Goal: Communication & Community: Answer question/provide support

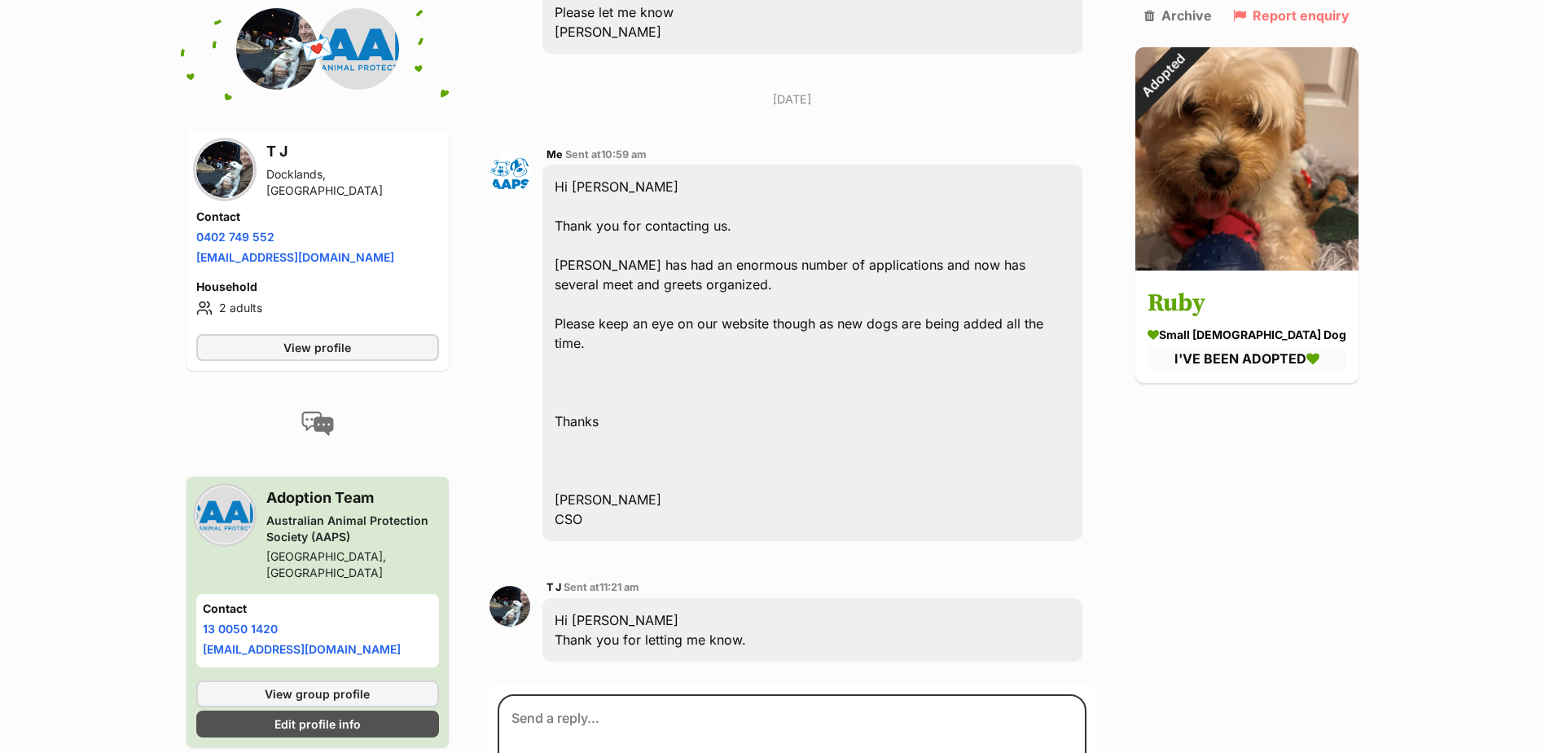
scroll to position [645, 0]
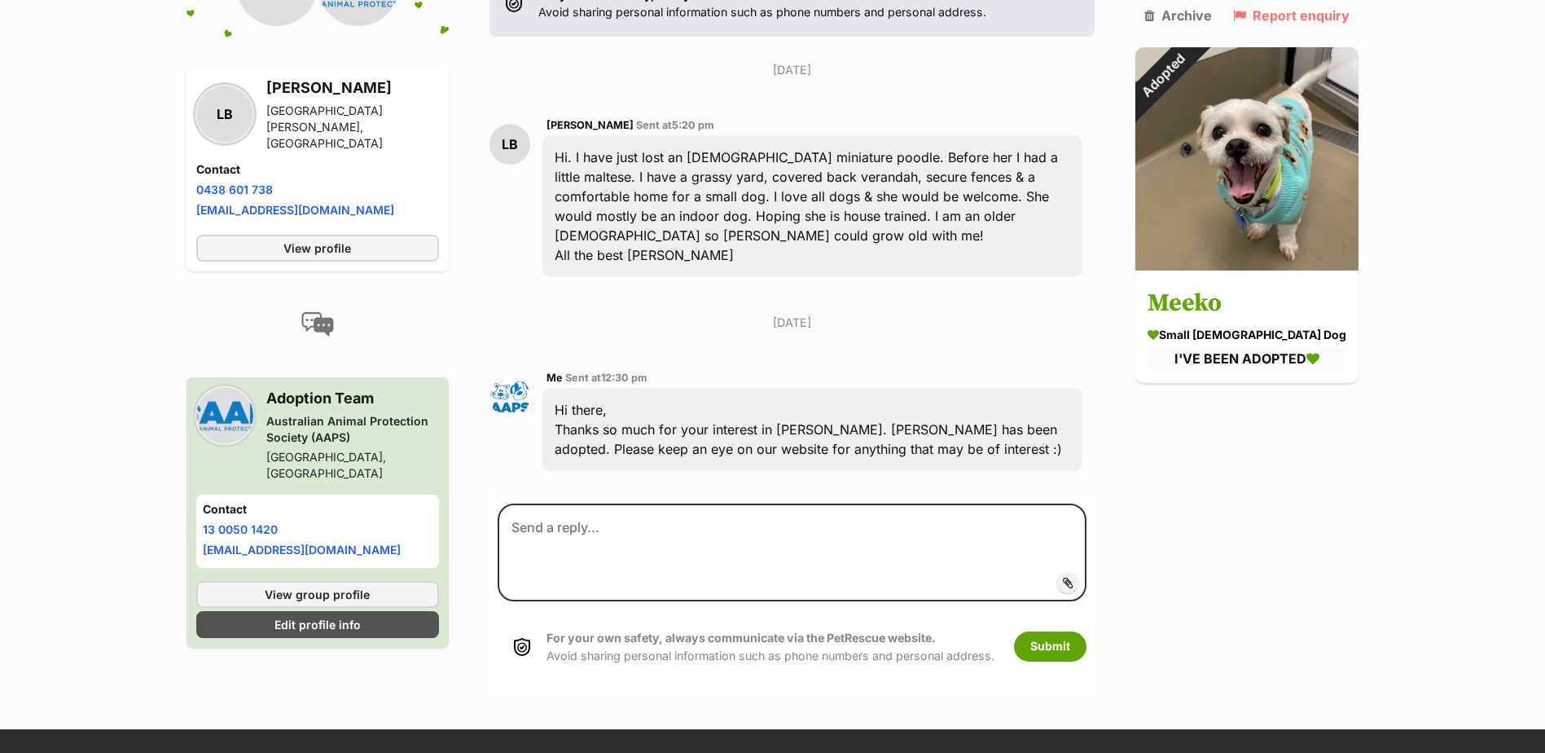
scroll to position [385, 0]
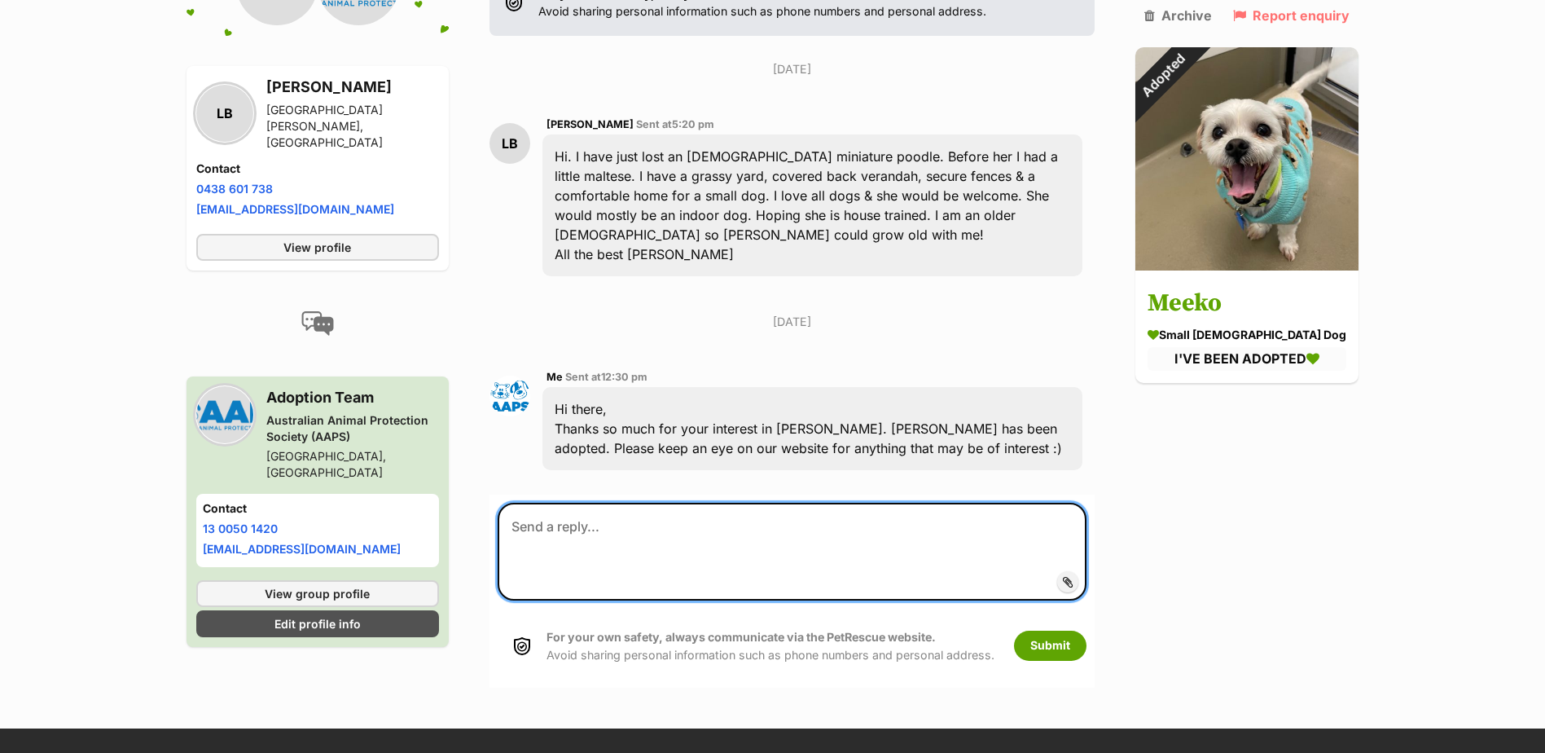
click at [582, 503] on textarea at bounding box center [793, 552] width 590 height 98
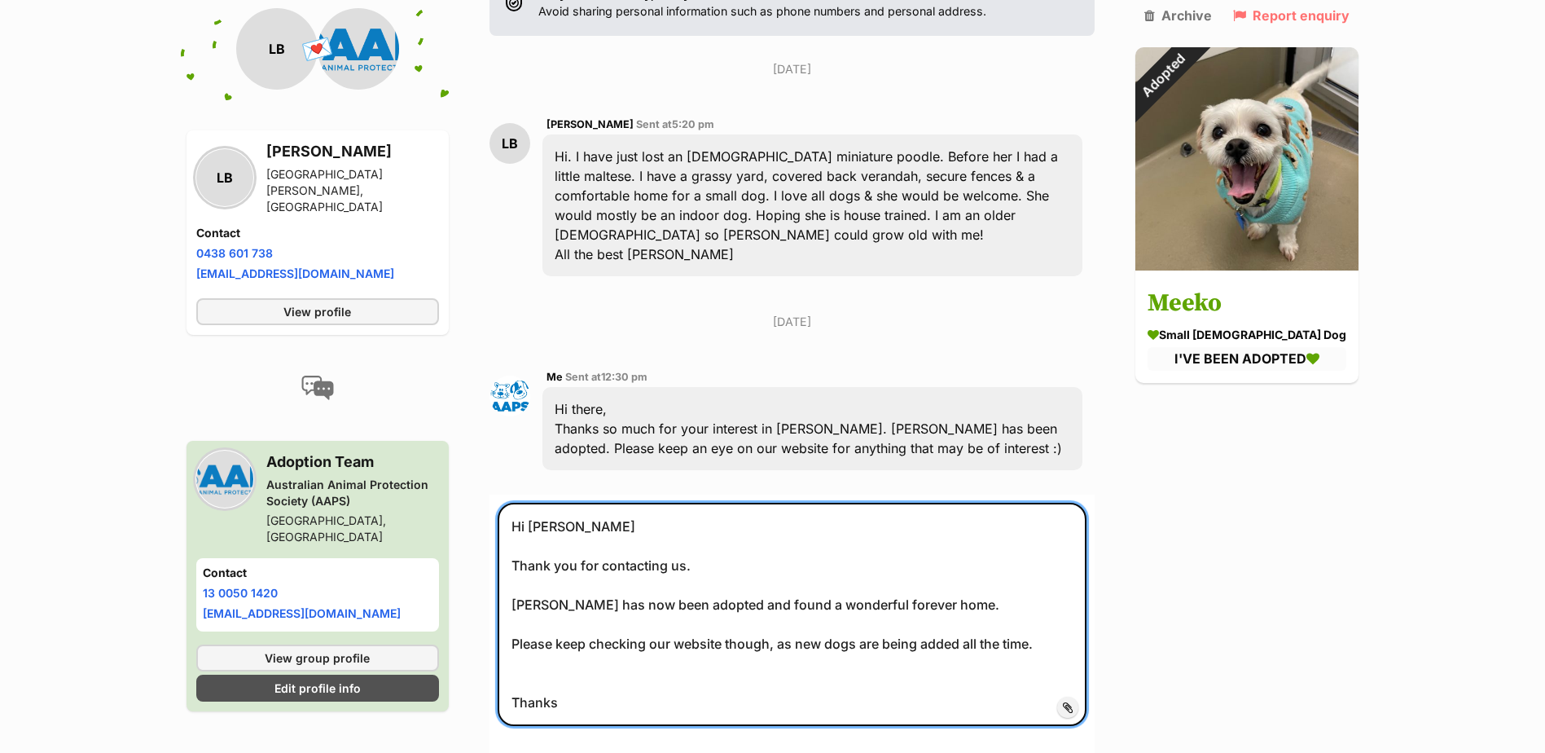
type textarea "Hi Laureen Thank you for contacting us. Meeko has now been adopted and found a …"
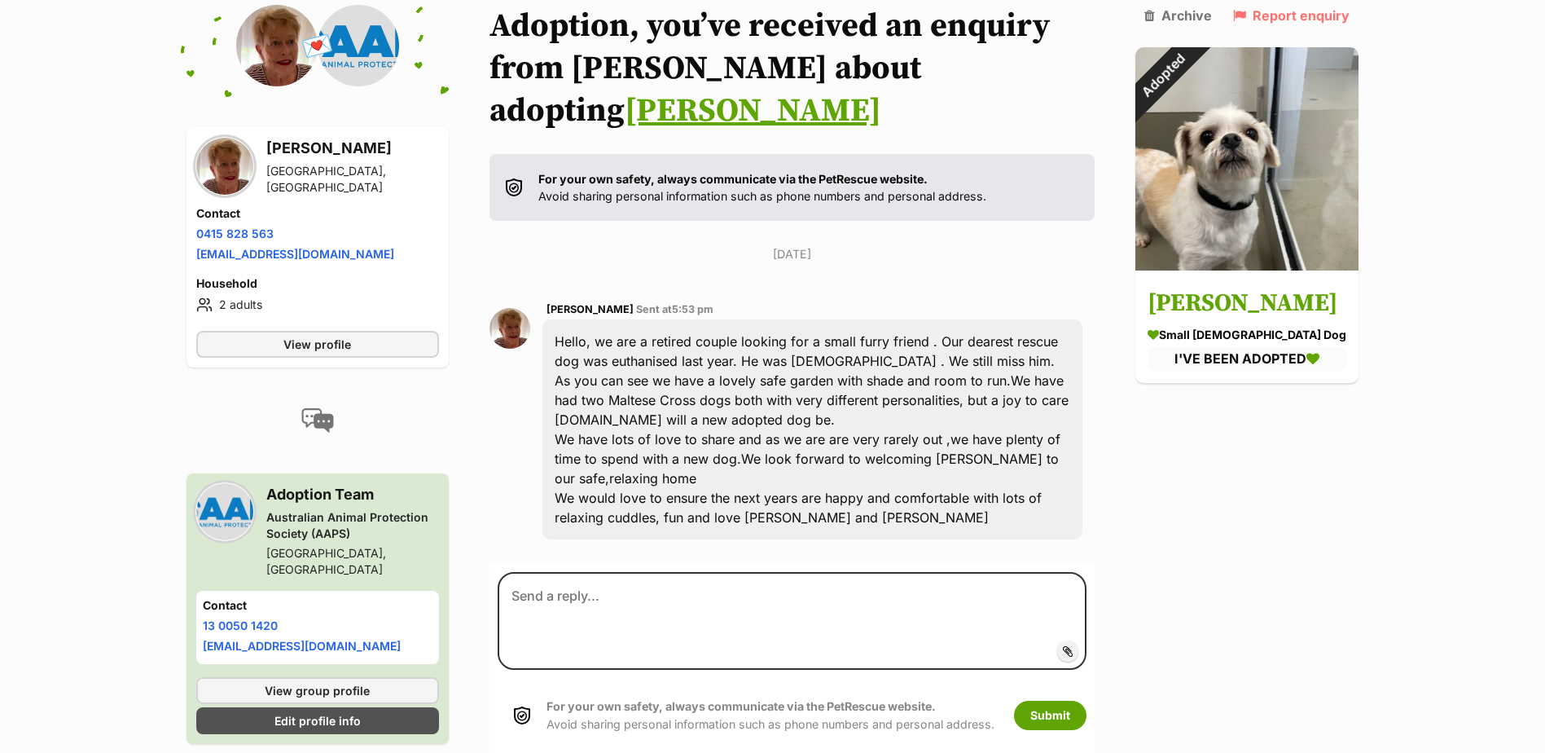
scroll to position [201, 0]
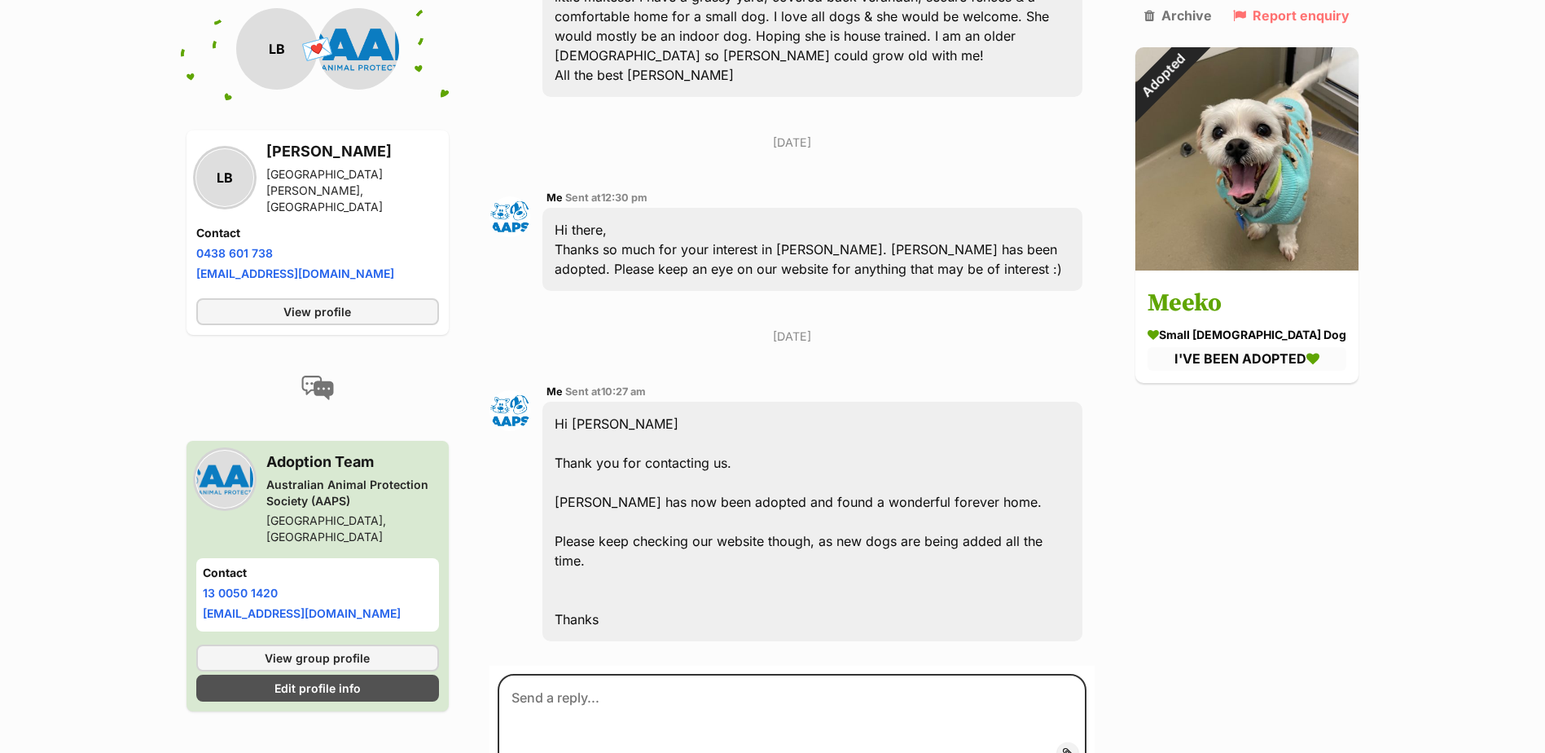
scroll to position [327, 0]
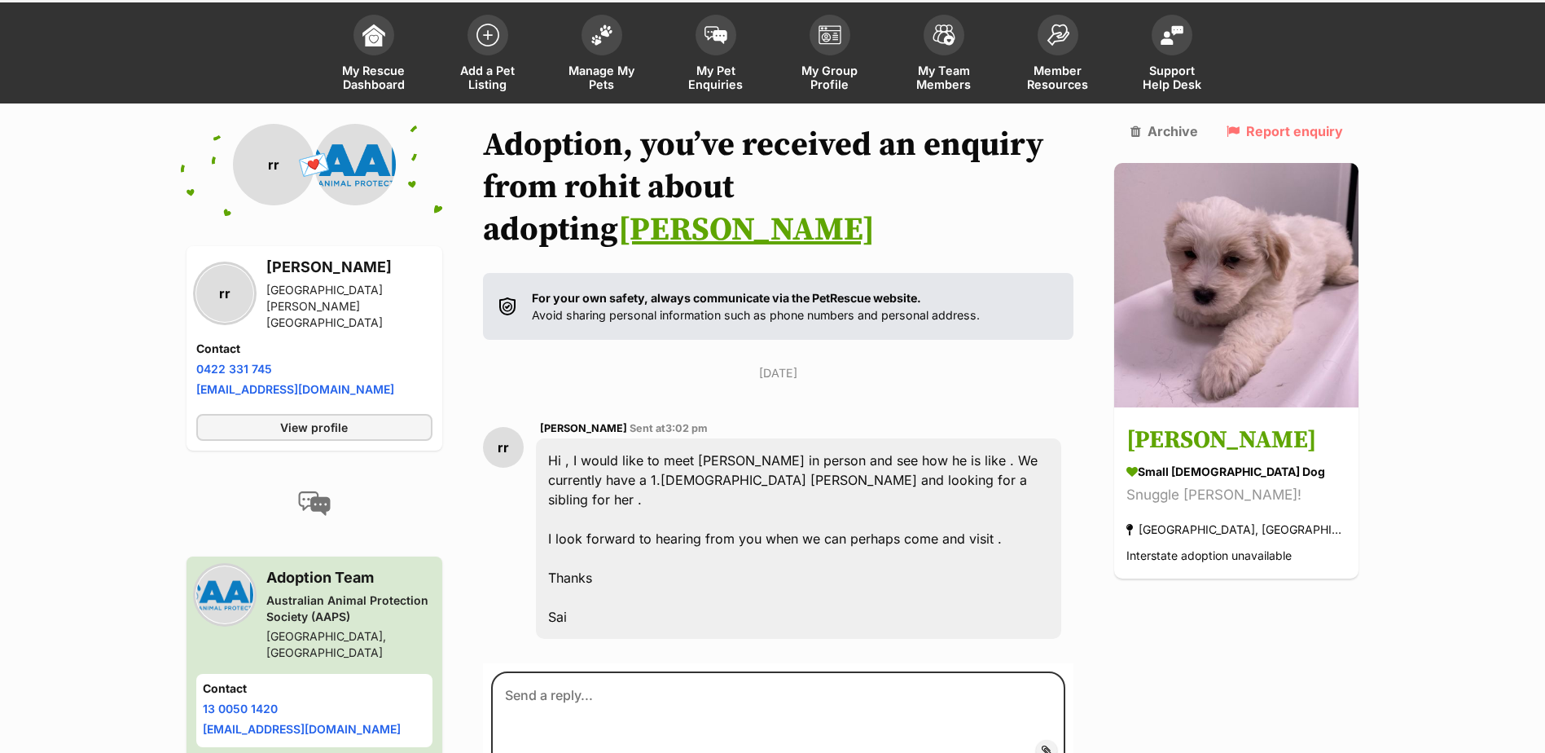
scroll to position [182, 0]
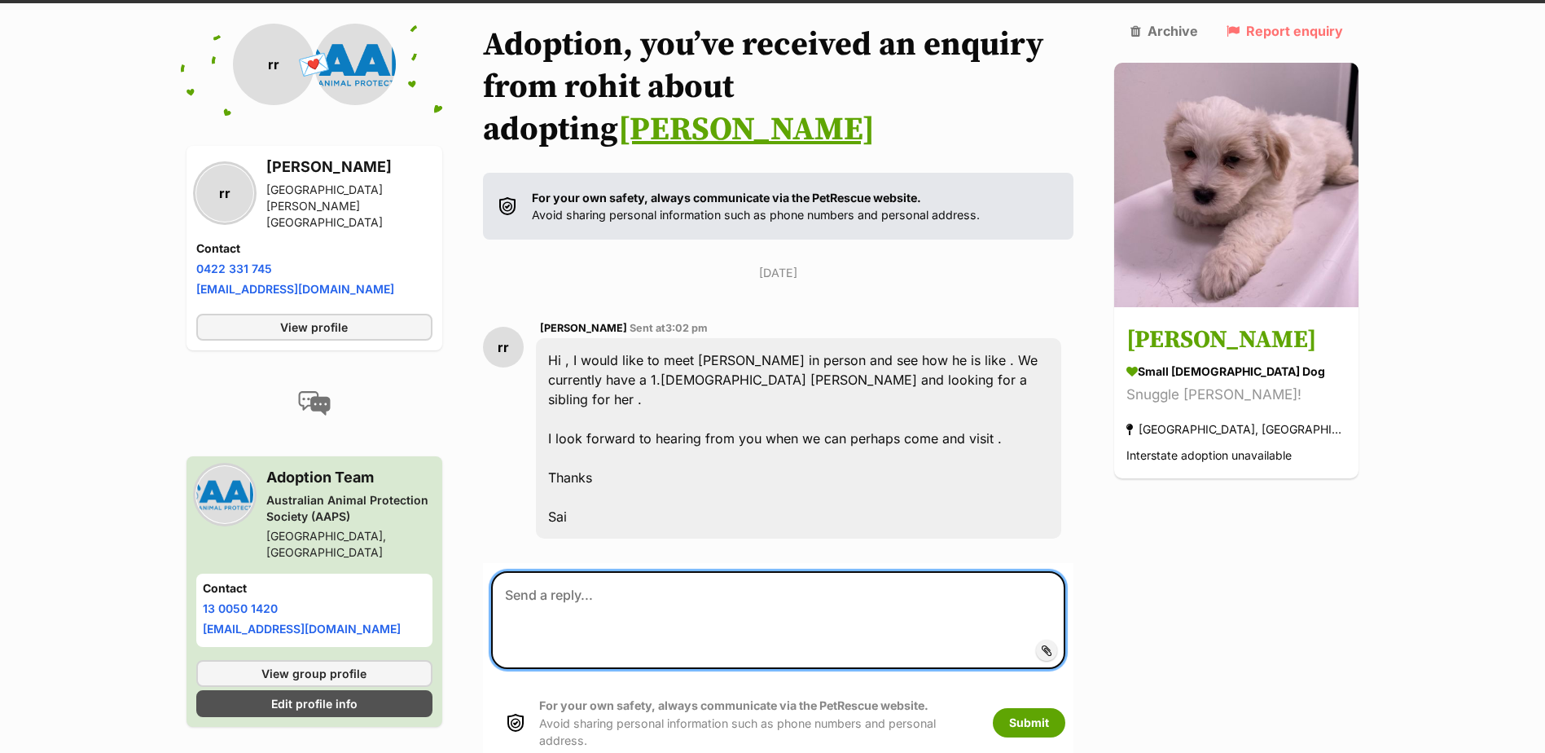
click at [577, 571] on textarea at bounding box center [778, 620] width 575 height 98
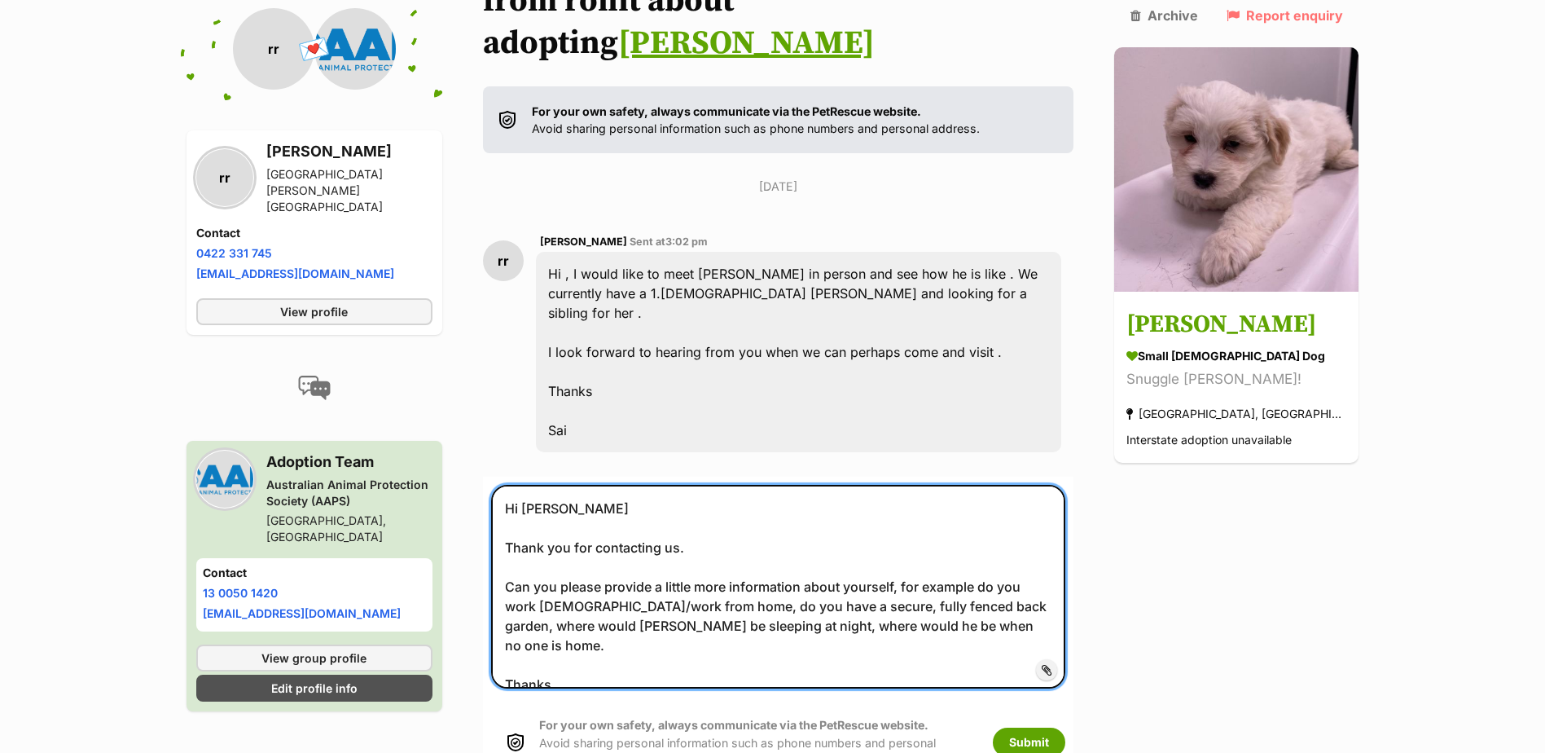
scroll to position [345, 0]
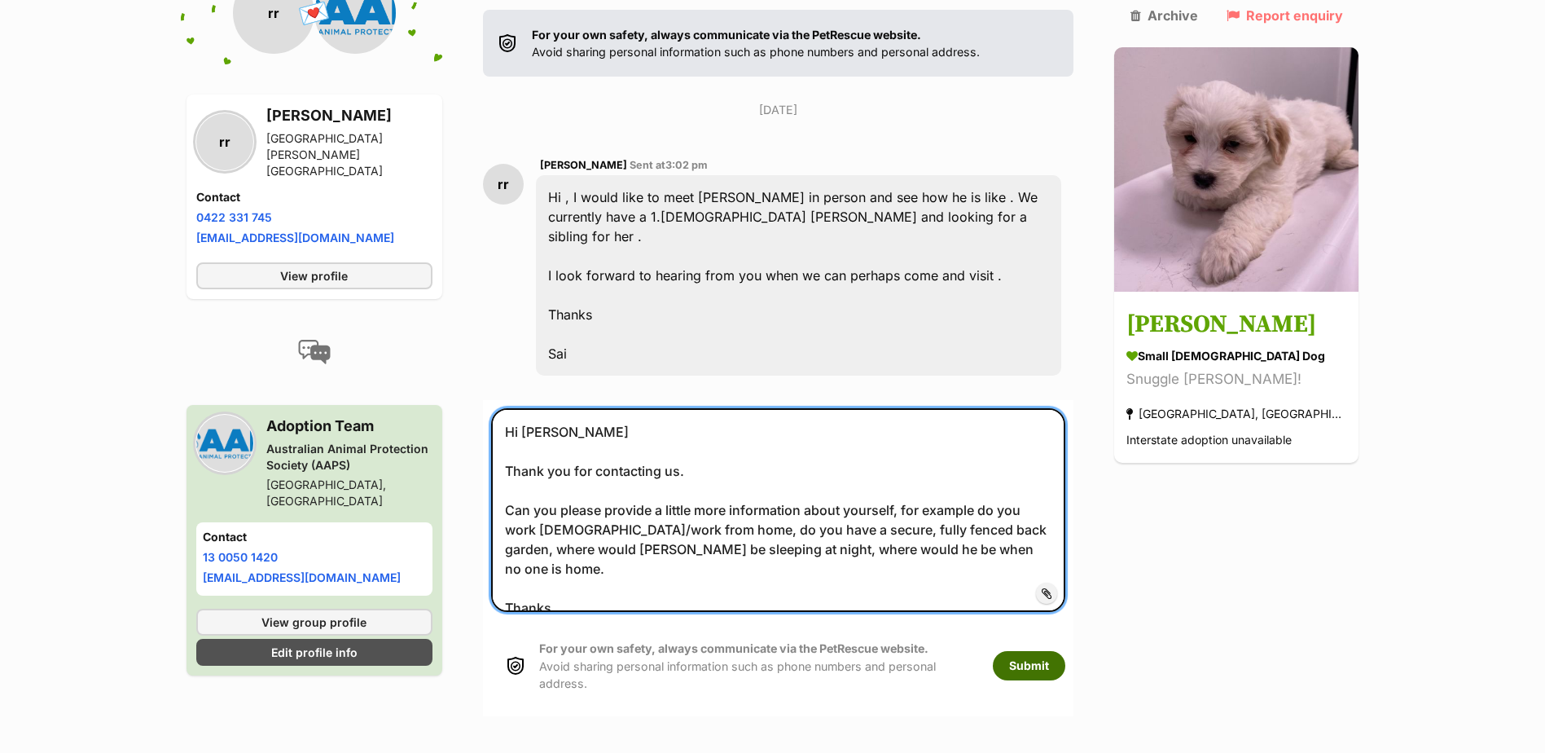
type textarea "Hi [PERSON_NAME] Thank you for contacting us. Can you please provide a little m…"
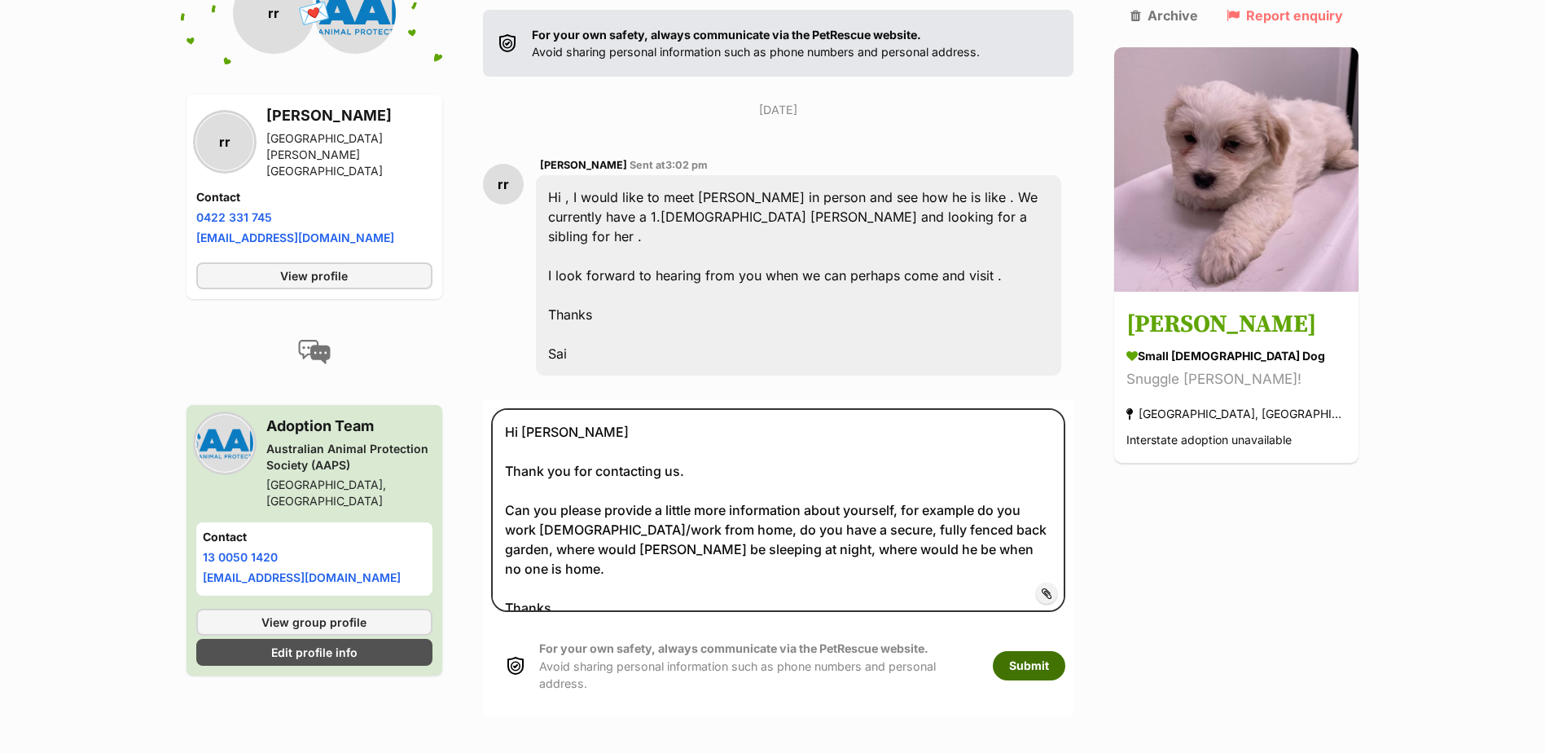
click at [1052, 651] on button "Submit" at bounding box center [1029, 665] width 72 height 29
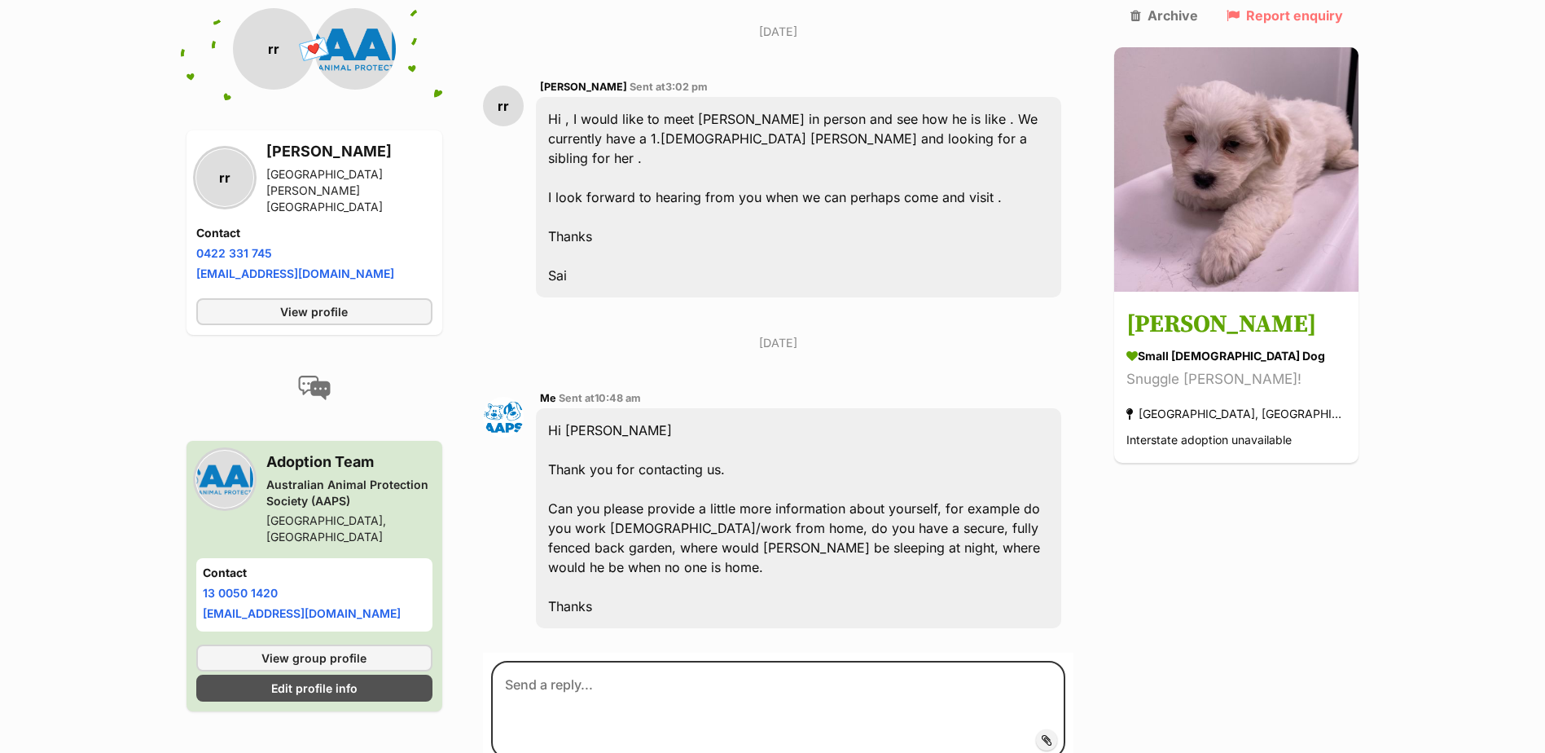
scroll to position [483, 0]
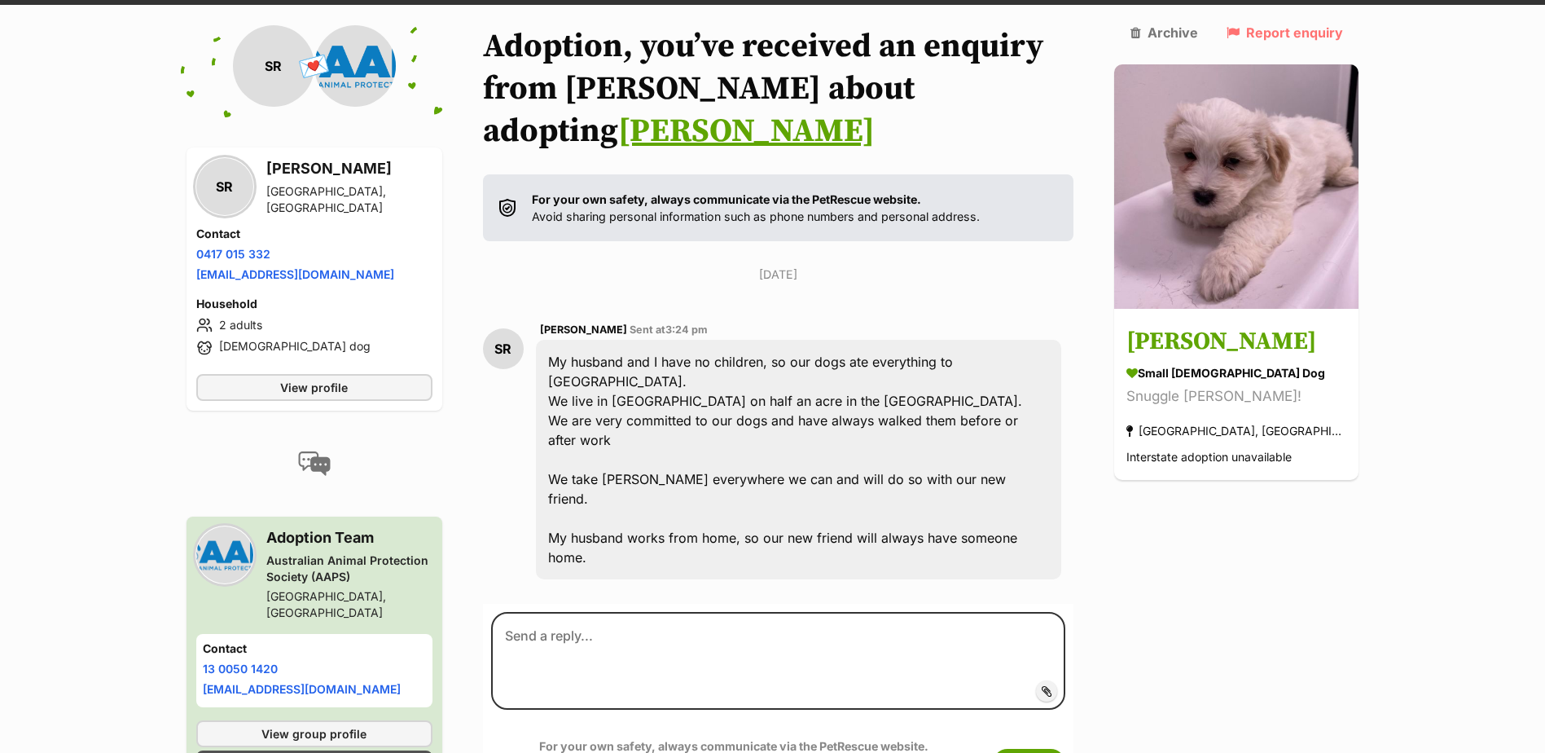
scroll to position [182, 0]
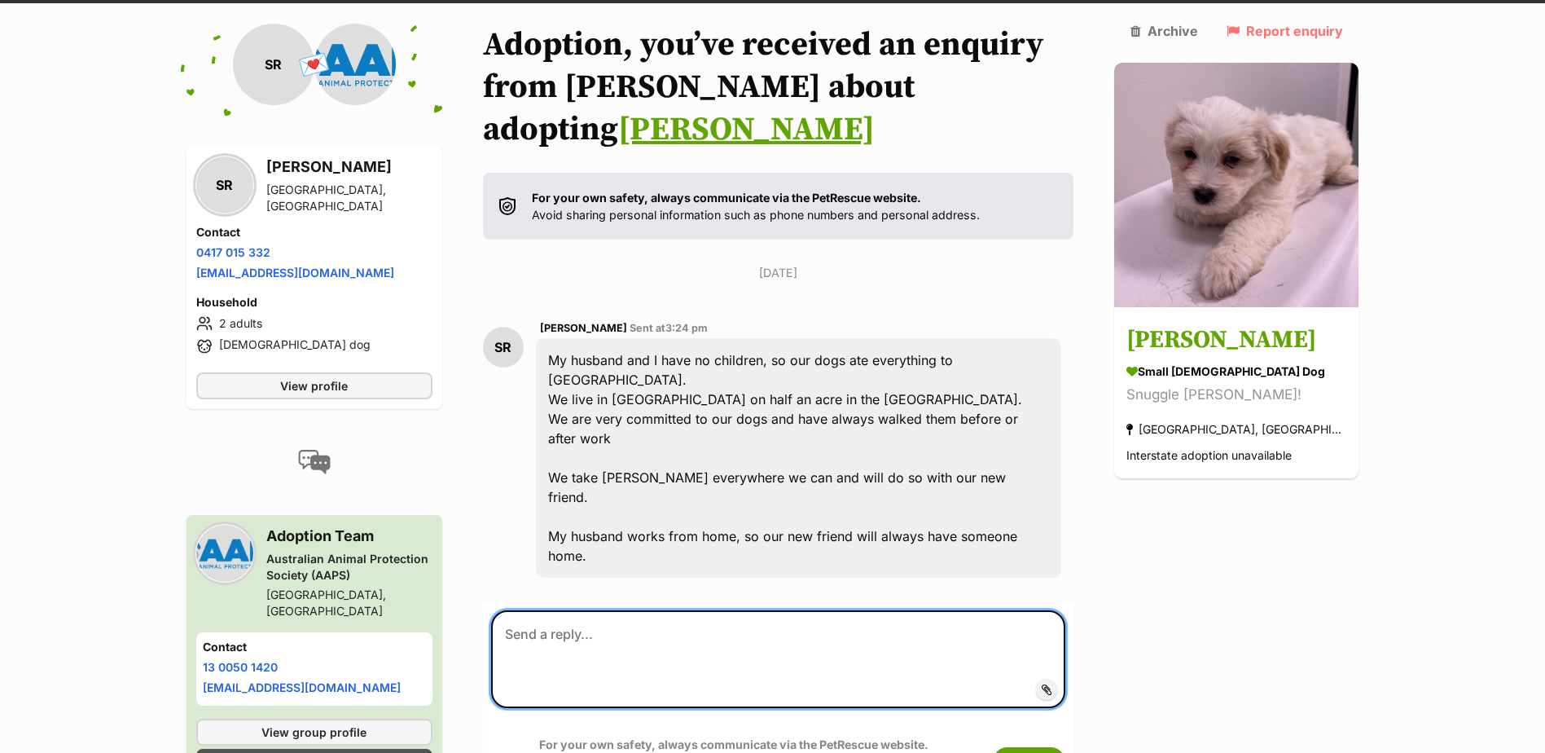
click at [612, 610] on textarea at bounding box center [778, 659] width 575 height 98
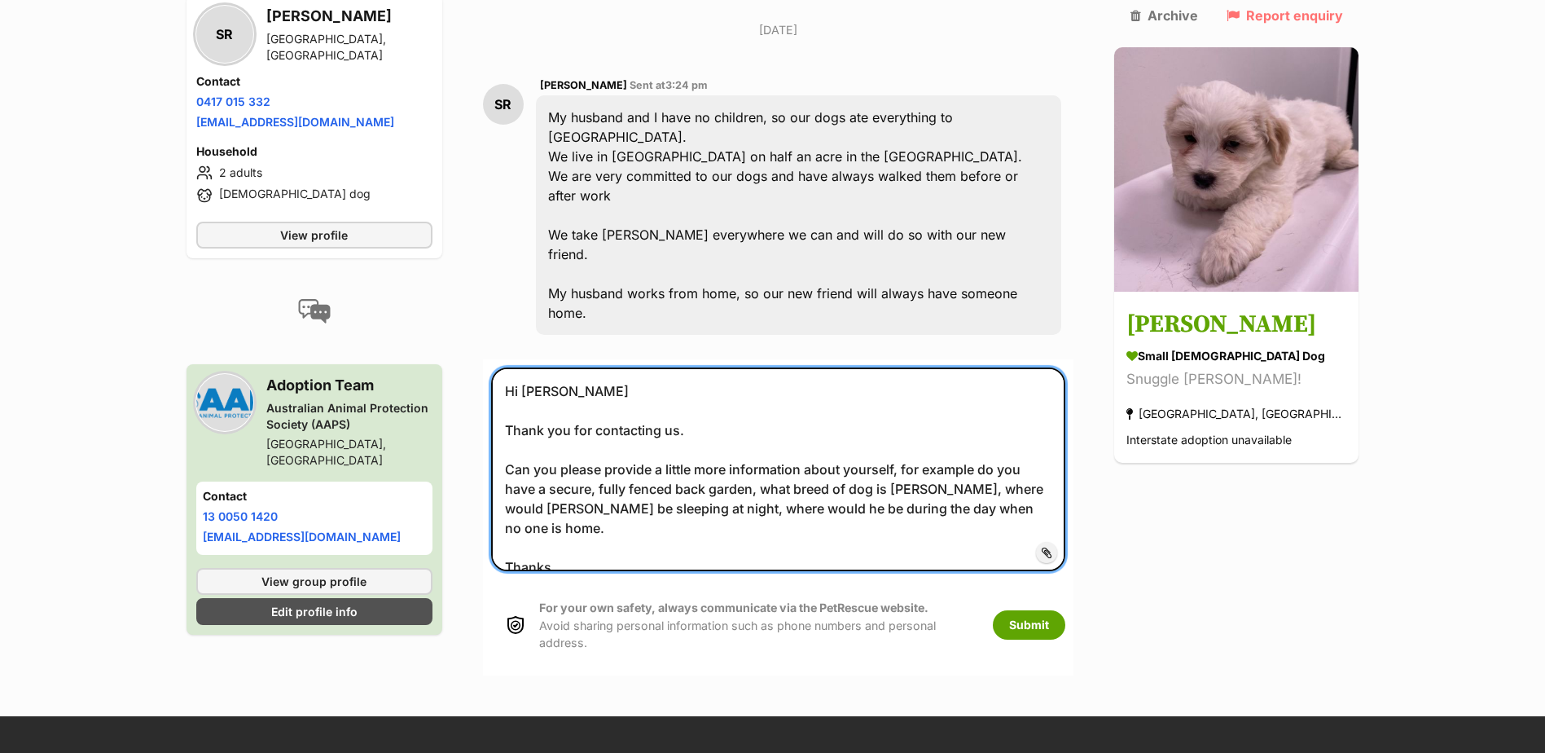
scroll to position [426, 0]
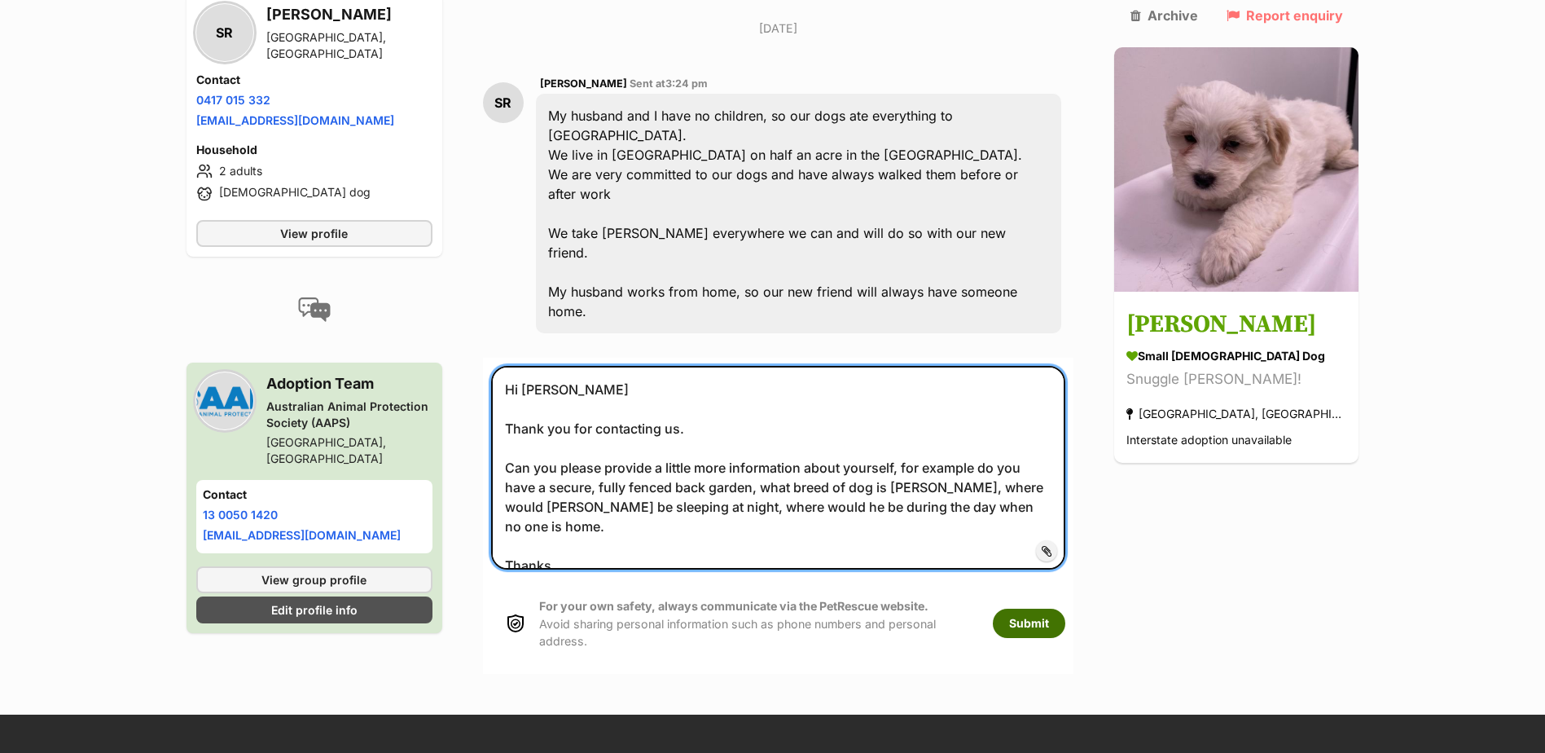
type textarea "Hi [PERSON_NAME] Thank you for contacting us. Can you please provide a little m…"
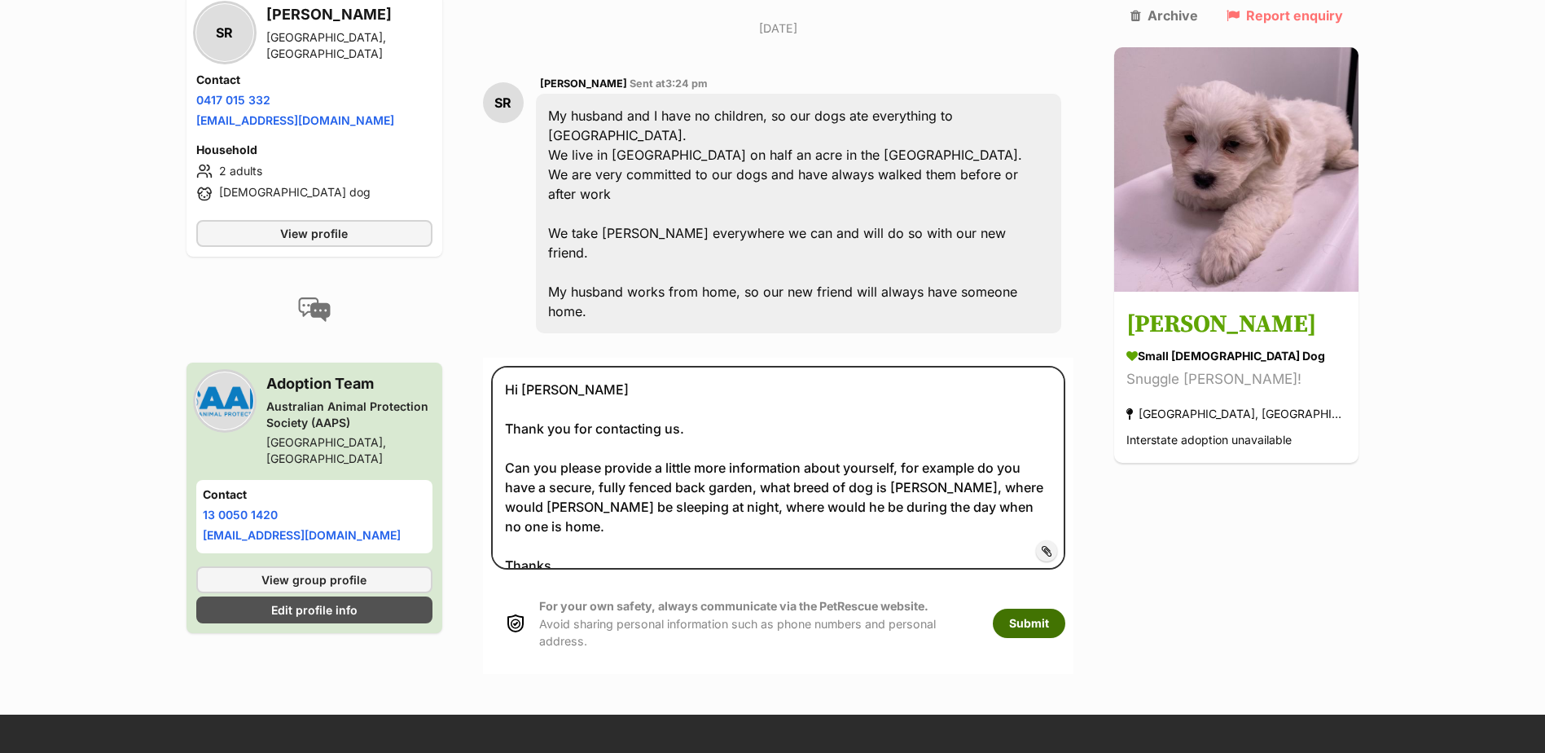
click at [1058, 608] on button "Submit" at bounding box center [1029, 622] width 72 height 29
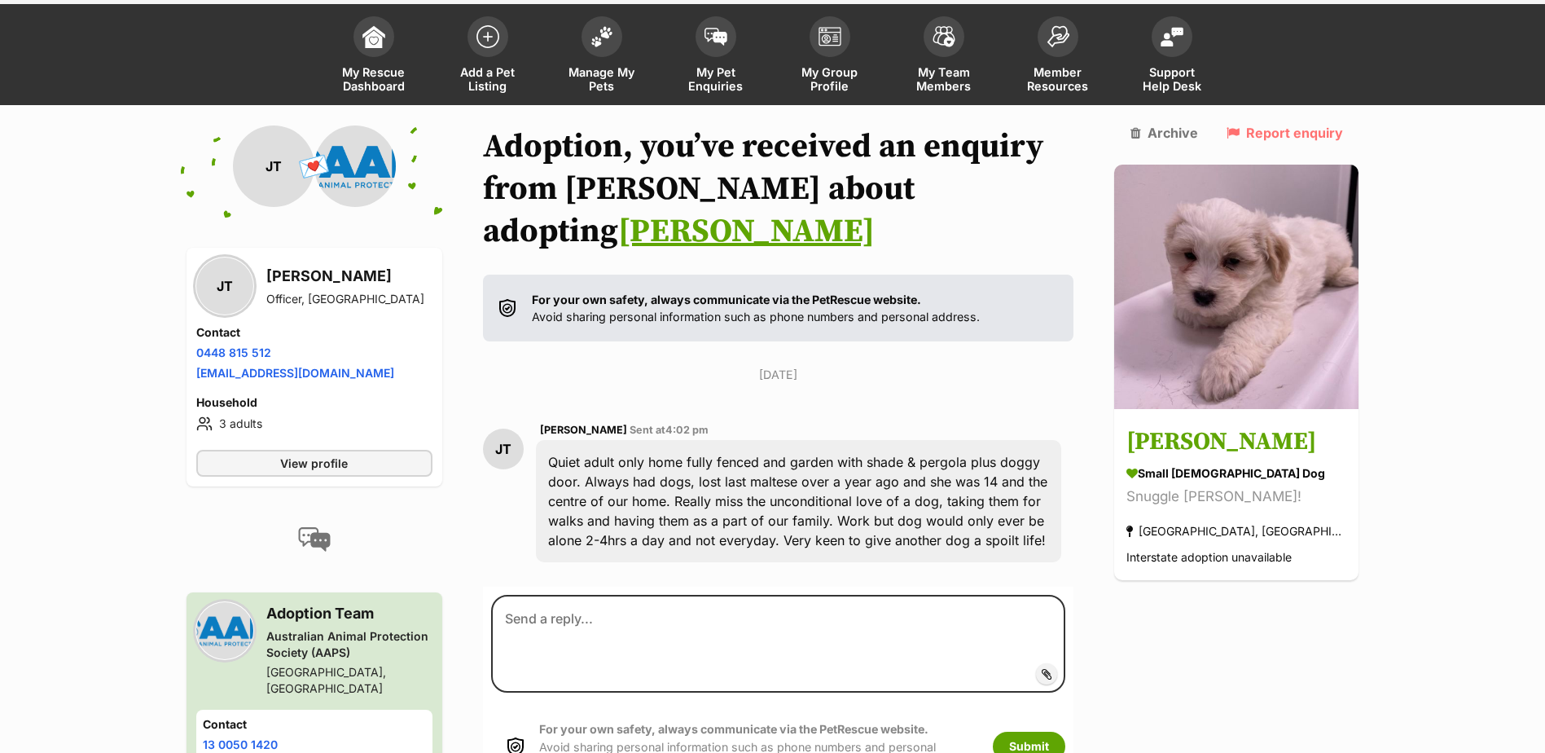
scroll to position [152, 0]
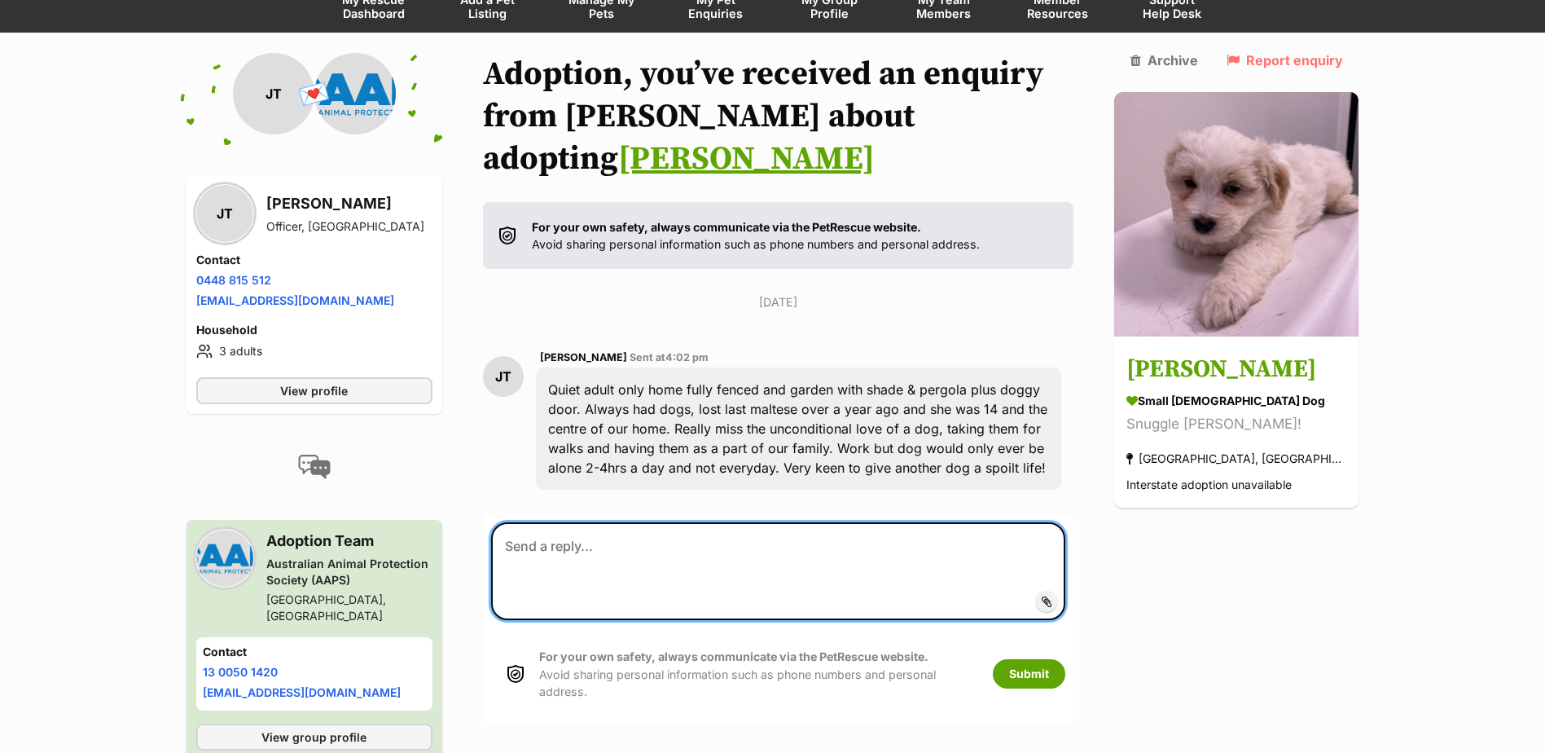
click at [542, 522] on textarea at bounding box center [778, 571] width 575 height 98
type textarea "Hi Janine Thank you for contcying"
